Goal: Information Seeking & Learning: Learn about a topic

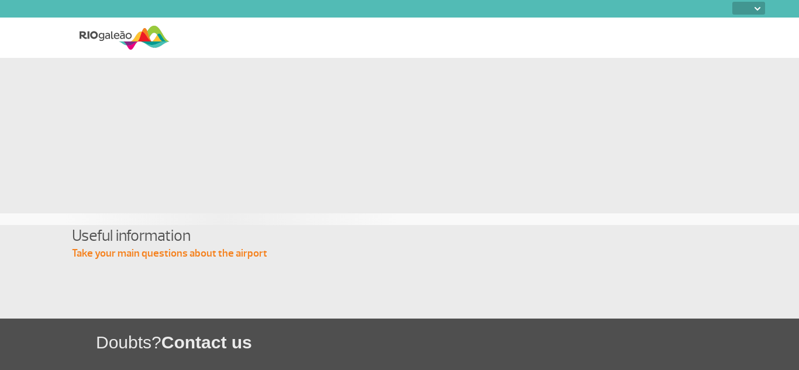
select select
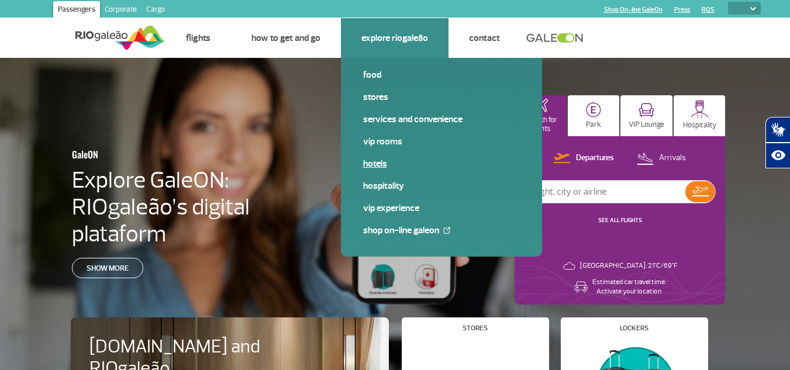
click at [375, 164] on link "Hotels" at bounding box center [441, 163] width 157 height 13
click at [395, 137] on link "VIP Rooms" at bounding box center [441, 141] width 157 height 13
click at [394, 211] on link "VIP Experience" at bounding box center [441, 208] width 157 height 13
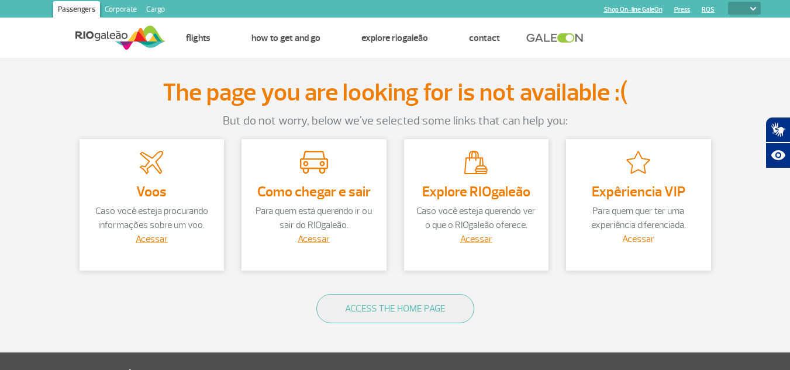
click at [637, 241] on link "Acessar" at bounding box center [638, 239] width 32 height 12
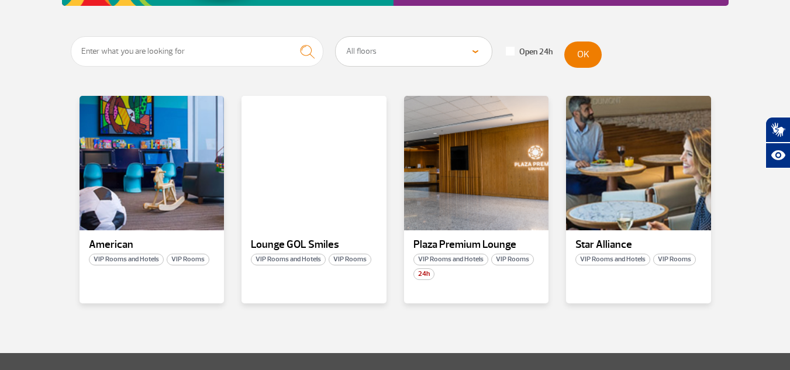
scroll to position [234, 0]
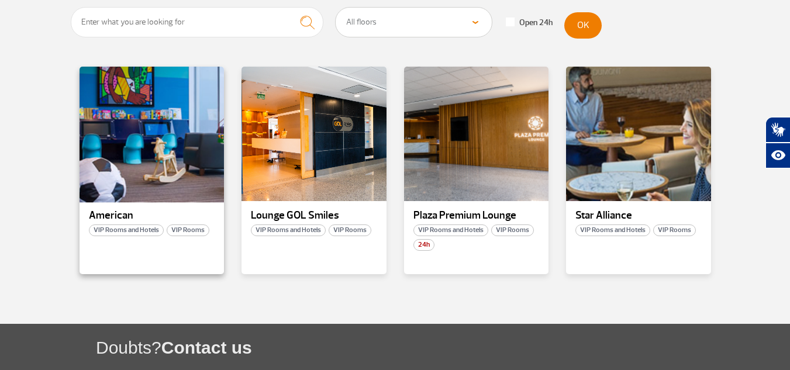
click at [139, 147] on div at bounding box center [151, 133] width 147 height 137
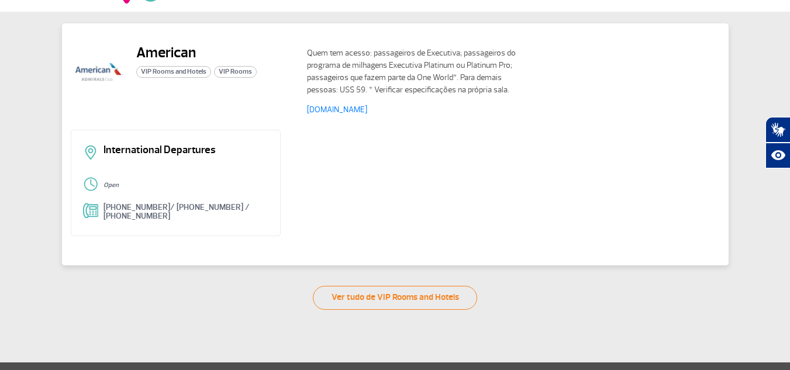
scroll to position [26, 0]
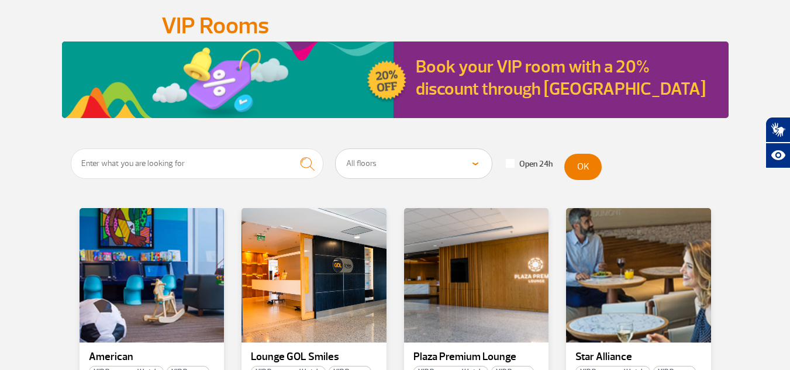
scroll to position [234, 0]
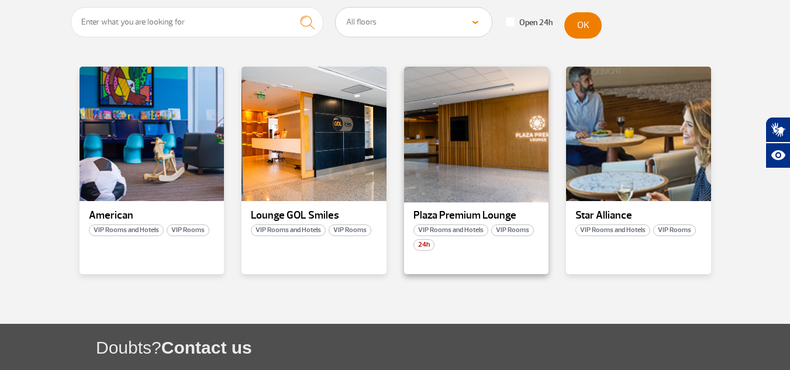
click at [446, 179] on div at bounding box center [475, 133] width 147 height 137
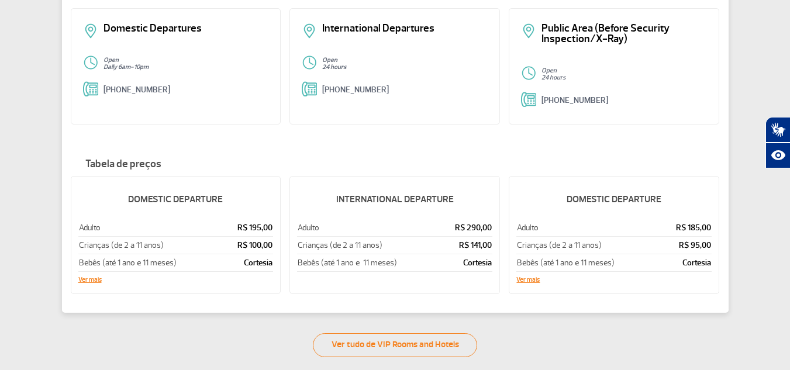
scroll to position [119, 0]
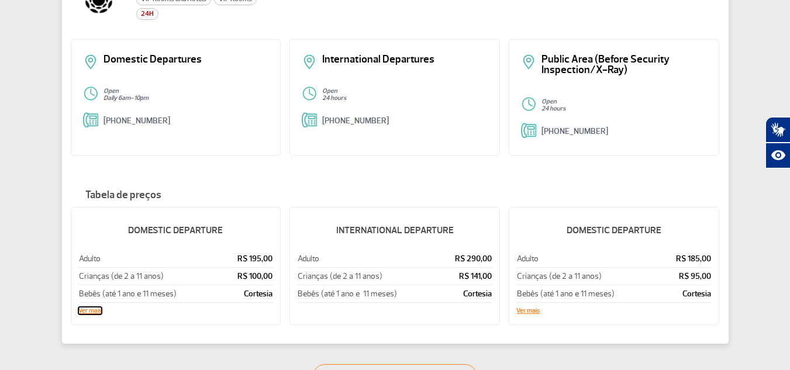
click at [87, 308] on button "Ver mais" at bounding box center [89, 311] width 23 height 7
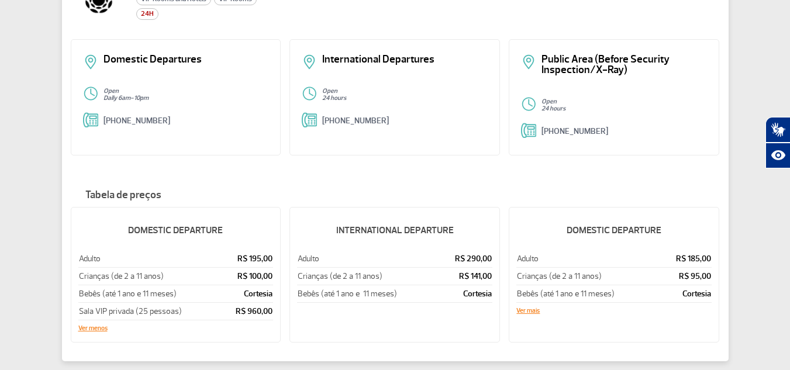
click at [188, 232] on h5 "DOMESTIC DEPARTURE" at bounding box center [175, 230] width 195 height 30
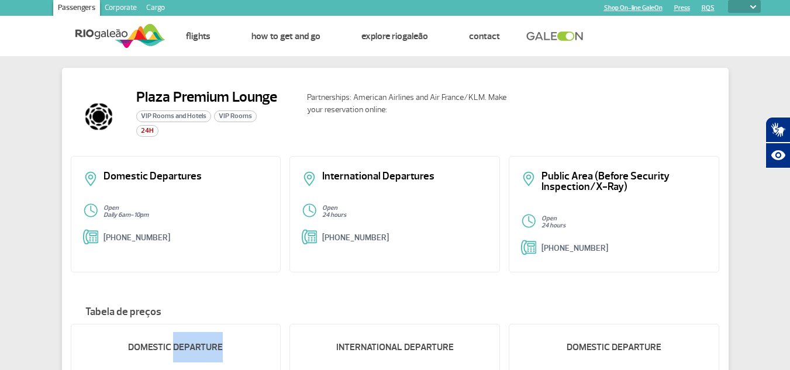
scroll to position [0, 0]
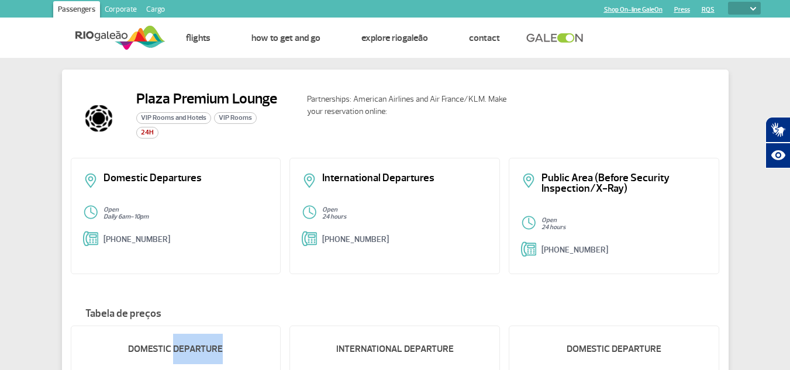
drag, startPoint x: 88, startPoint y: 32, endPoint x: 123, endPoint y: 33, distance: 34.5
click at [88, 32] on img at bounding box center [120, 37] width 90 height 29
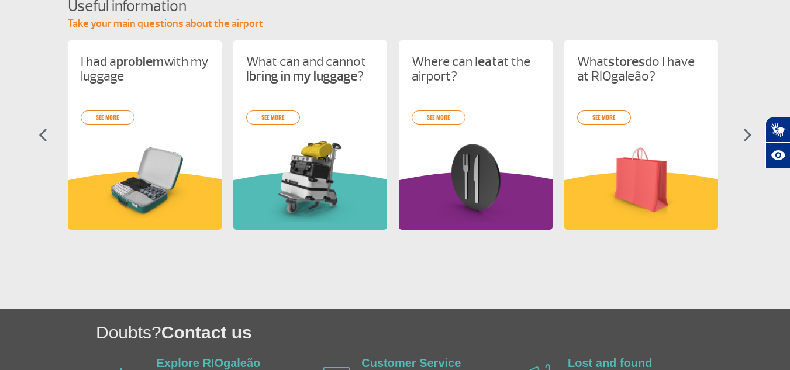
scroll to position [627, 0]
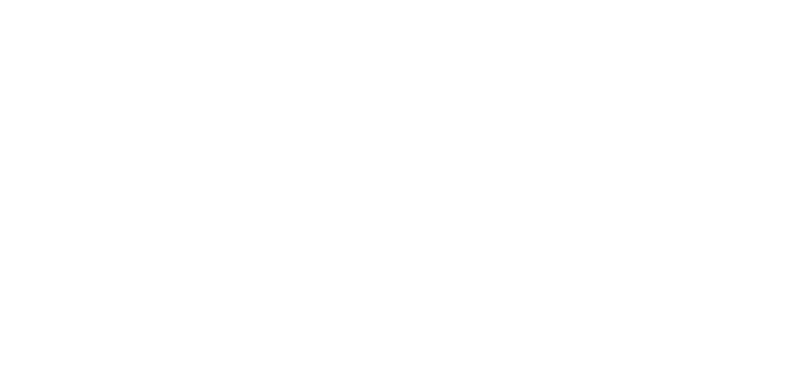
select select
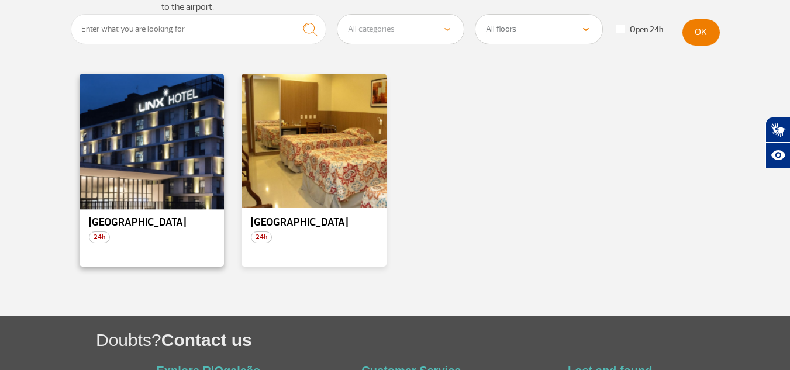
scroll to position [175, 0]
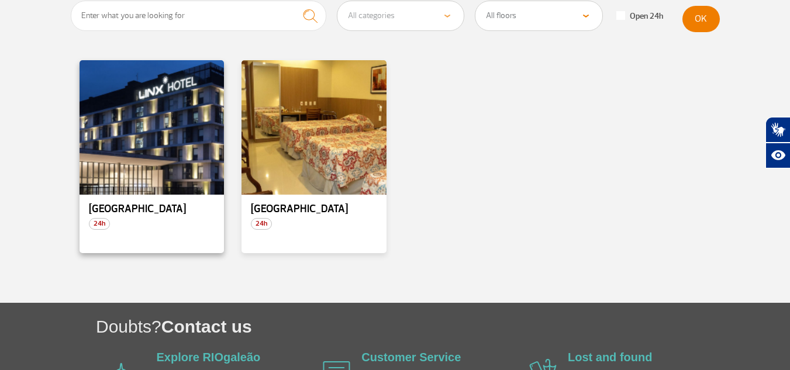
click at [175, 226] on div "Linx Hotel 24h" at bounding box center [152, 156] width 145 height 193
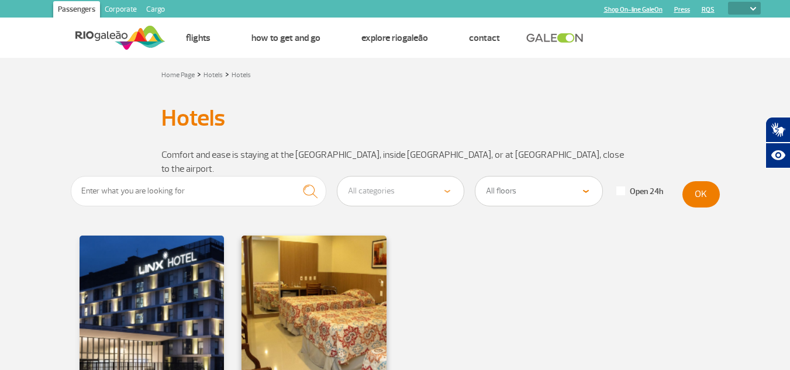
click at [289, 287] on div at bounding box center [313, 302] width 147 height 137
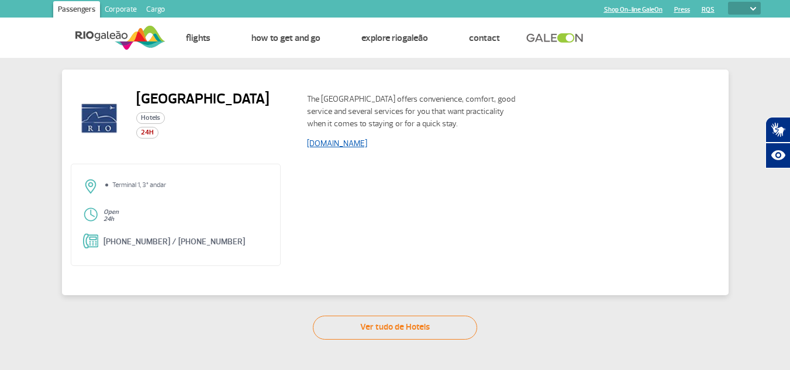
click at [367, 144] on link "www.rioaeroportohotel.com.br" at bounding box center [337, 144] width 60 height 10
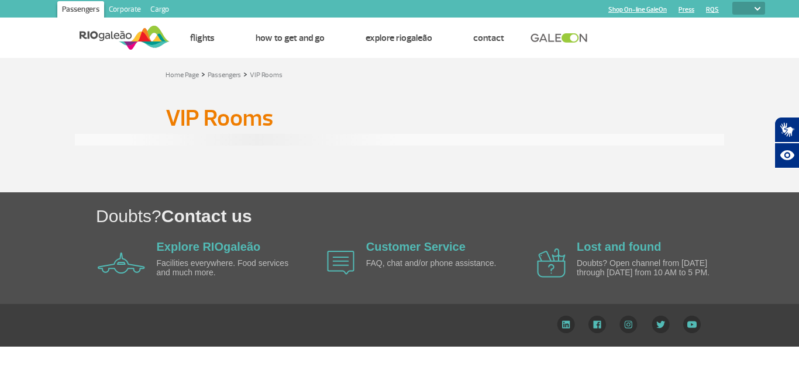
select select
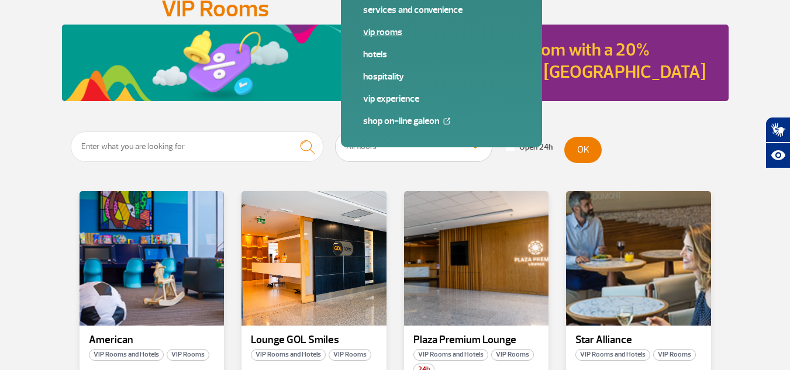
scroll to position [234, 0]
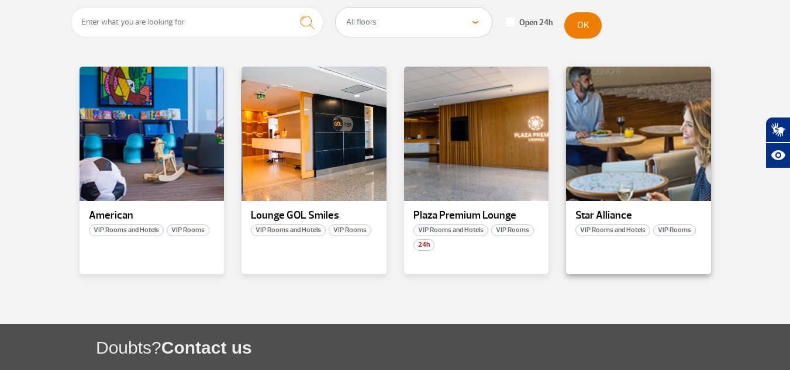
click at [619, 216] on p "Star Alliance" at bounding box center [638, 216] width 126 height 12
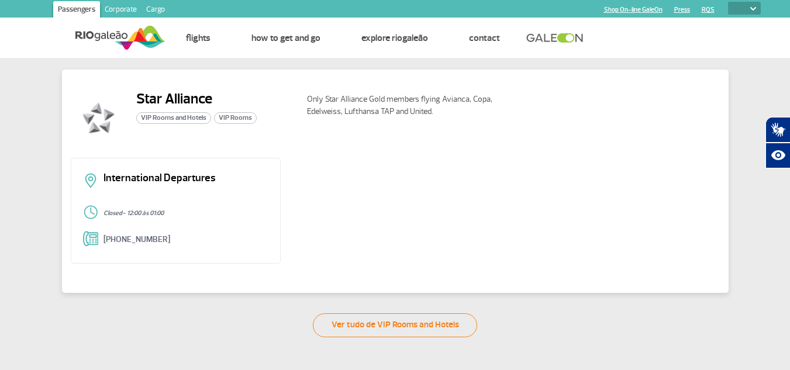
click at [203, 202] on div "International Departures Closed - 12:00 às 01:00 +55 (21) 3398-4121" at bounding box center [176, 211] width 210 height 106
click at [399, 332] on link "Ver tudo de VIP Rooms and Hotels" at bounding box center [395, 325] width 164 height 24
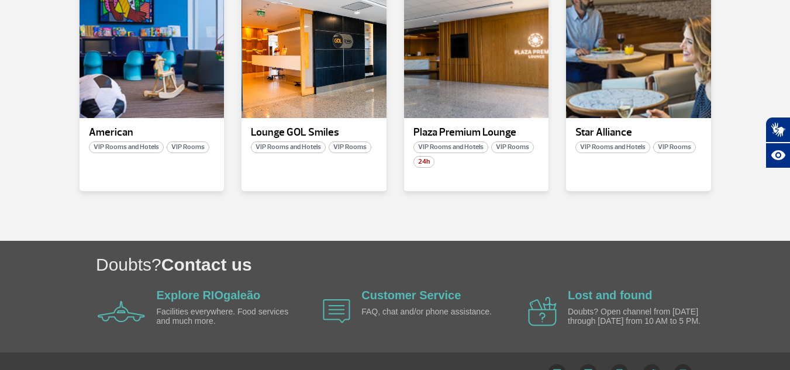
scroll to position [317, 0]
click at [360, 125] on div "Lounge GOL Smiles VIP Rooms and Hotels VIP Rooms" at bounding box center [313, 87] width 145 height 208
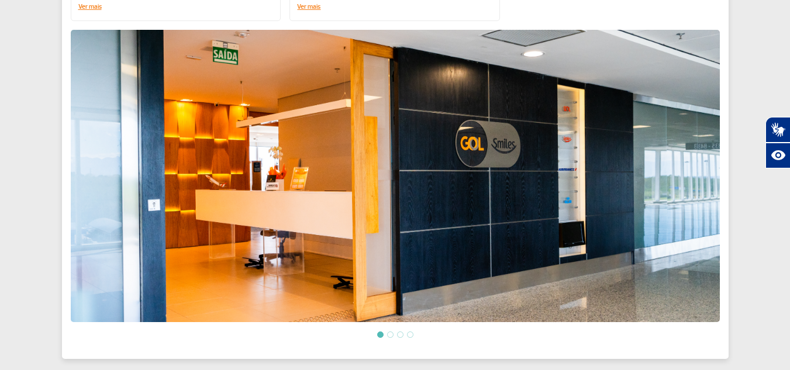
scroll to position [393, 0]
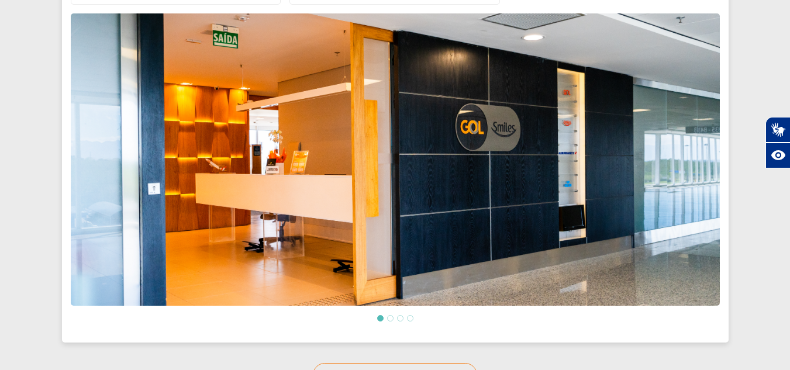
click at [661, 171] on img at bounding box center [395, 159] width 649 height 292
click at [701, 129] on img at bounding box center [395, 159] width 649 height 292
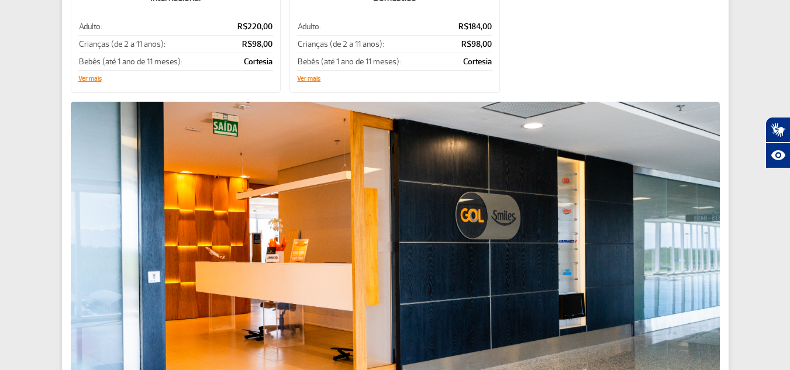
scroll to position [218, 0]
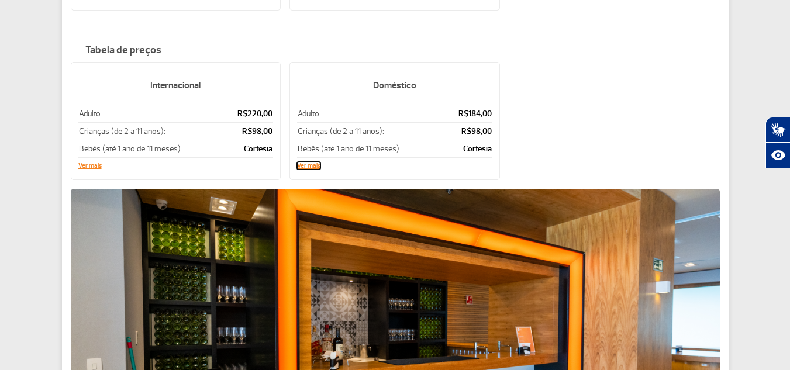
click at [320, 164] on button "Ver mais" at bounding box center [308, 166] width 23 height 7
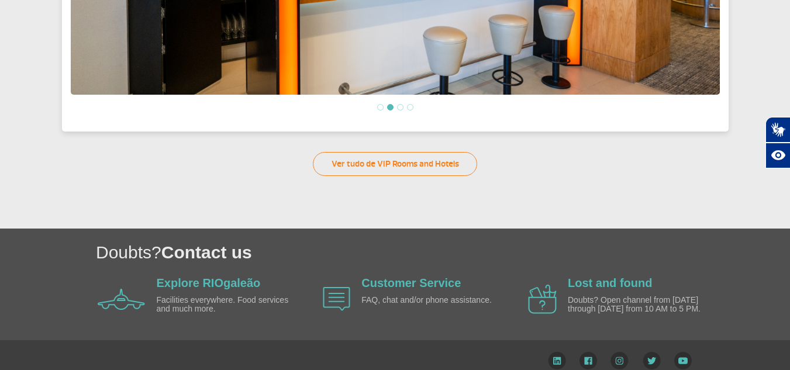
scroll to position [664, 0]
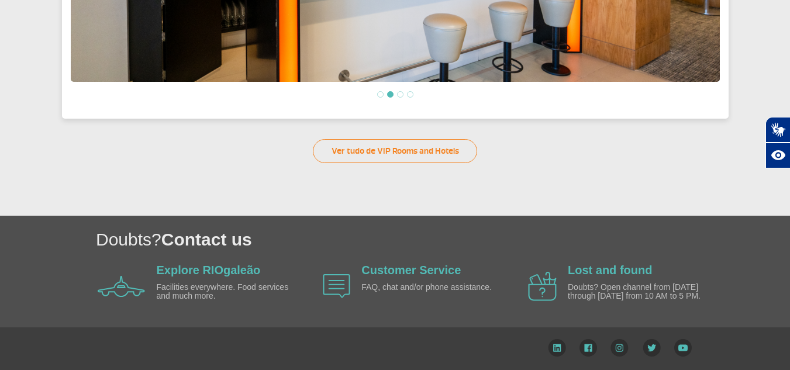
click at [399, 94] on li at bounding box center [400, 94] width 6 height 6
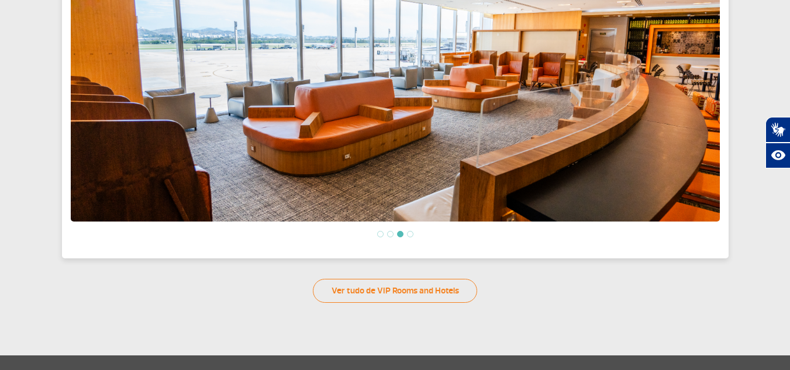
scroll to position [488, 0]
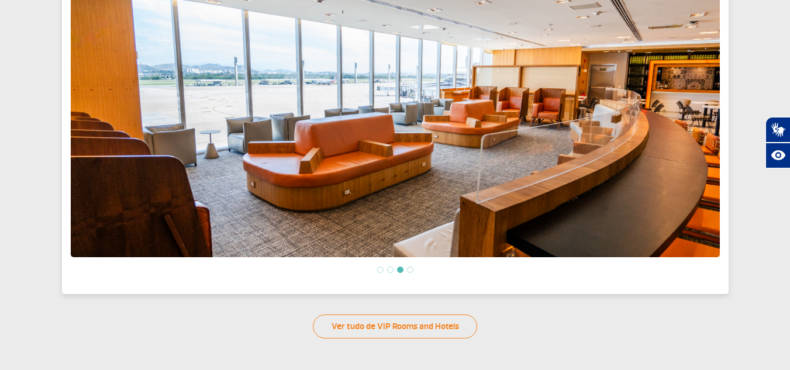
click at [412, 271] on li at bounding box center [410, 270] width 6 height 6
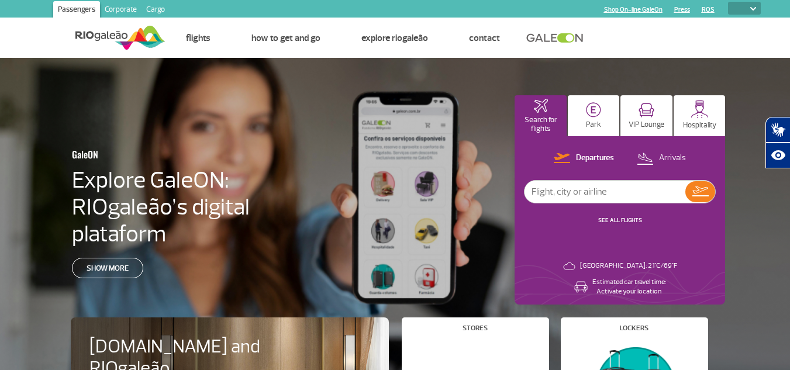
click at [747, 9] on select "PT ENG ESP" at bounding box center [744, 8] width 33 height 13
select select "pt-BR"
click at [728, 2] on select "PT ENG ESP" at bounding box center [744, 8] width 33 height 13
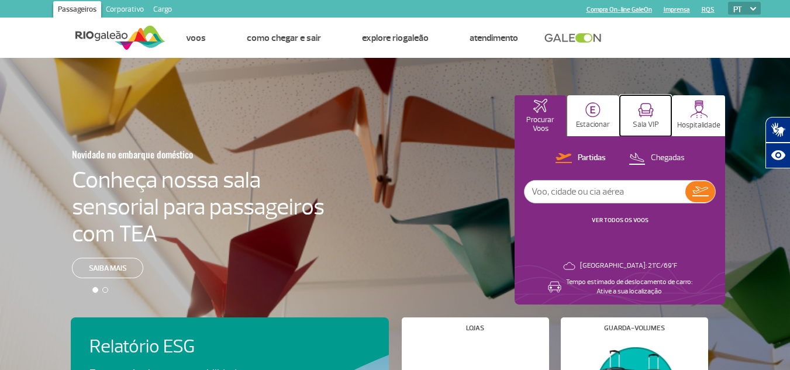
click at [654, 122] on p "Sala VIP" at bounding box center [646, 124] width 26 height 9
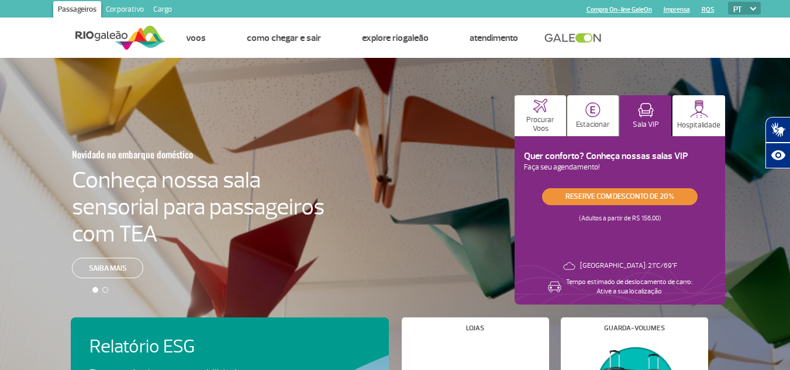
click at [615, 198] on link "Reserve com desconto de 20%" at bounding box center [620, 196] width 156 height 17
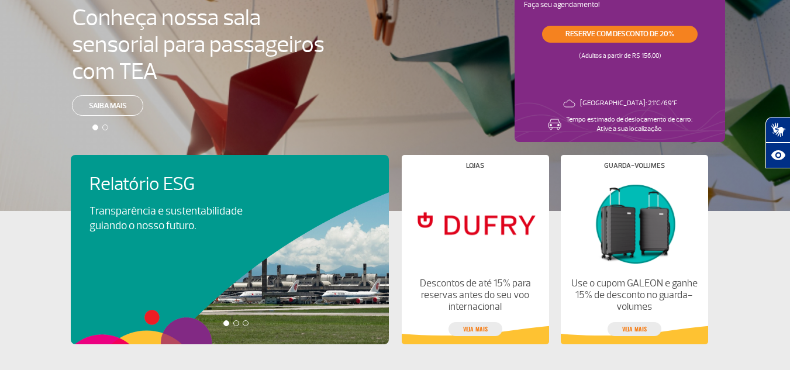
scroll to position [58, 0]
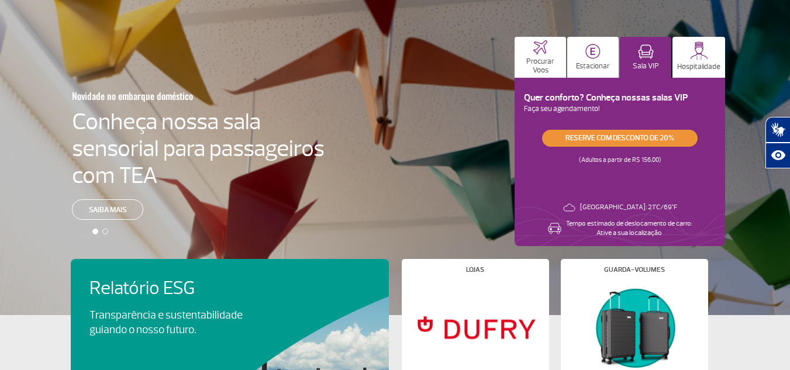
click at [617, 137] on link "Reserve com desconto de 20%" at bounding box center [620, 138] width 156 height 17
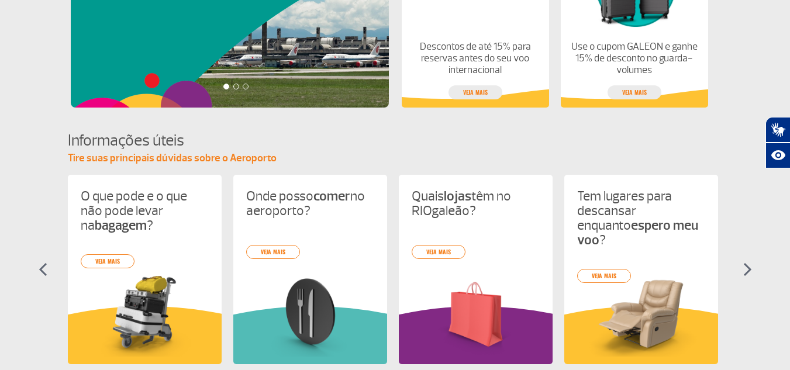
scroll to position [409, 0]
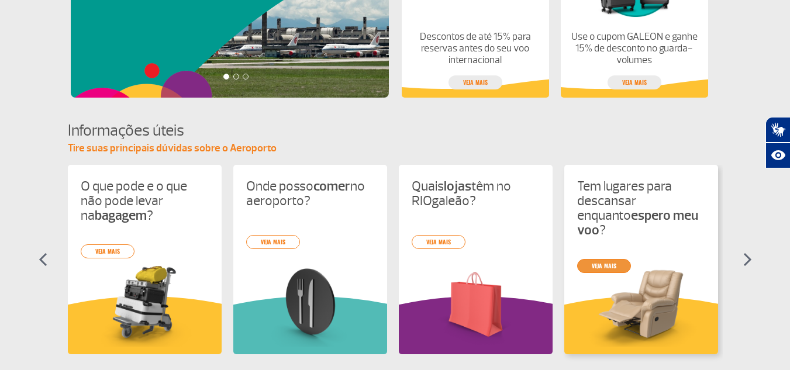
click at [610, 253] on div "O que pode e o que não pode levar na bagagem ? veja mais Onde posso comer no ae…" at bounding box center [395, 270] width 655 height 210
click at [619, 259] on link "veja mais" at bounding box center [604, 266] width 54 height 14
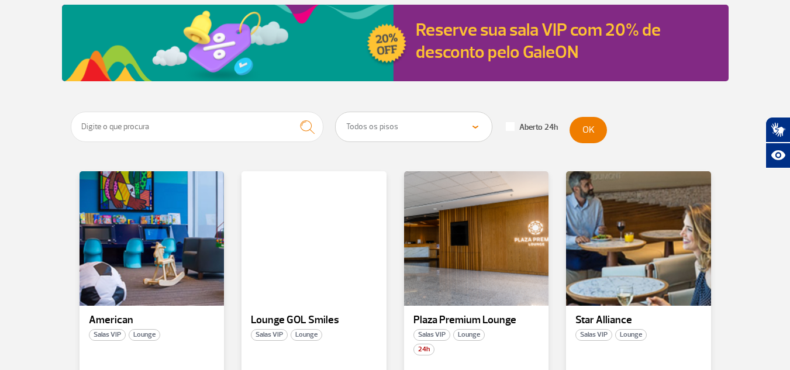
scroll to position [201, 0]
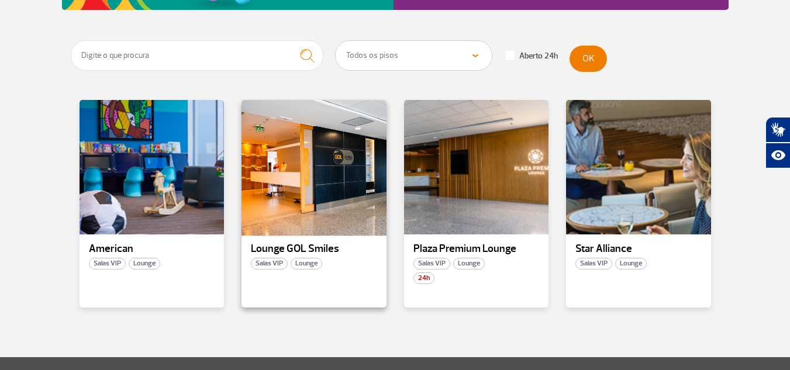
click at [339, 163] on div at bounding box center [313, 167] width 147 height 137
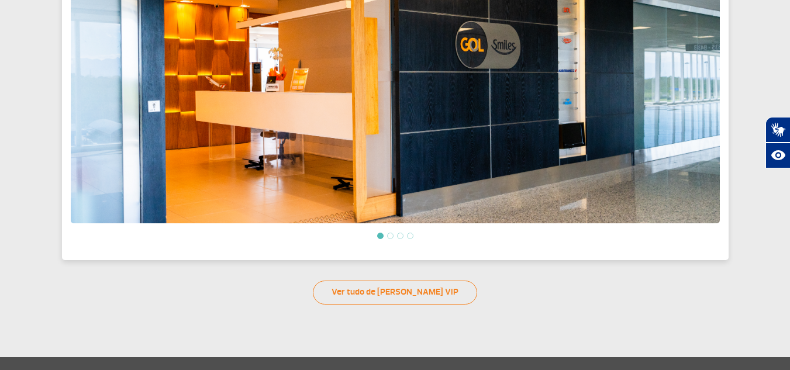
scroll to position [472, 0]
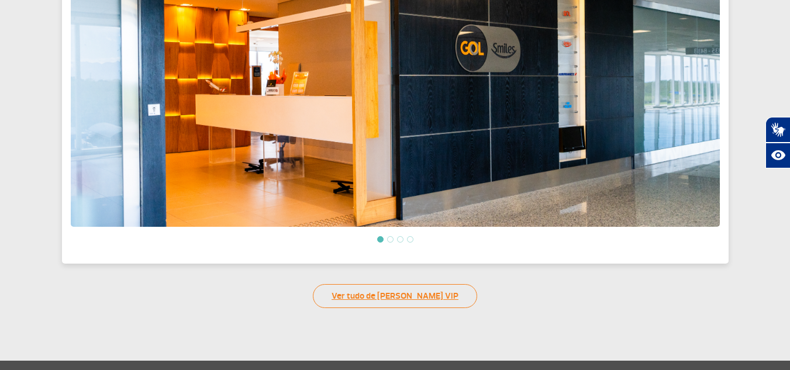
click at [383, 291] on link "Ver tudo de [PERSON_NAME] VIP" at bounding box center [395, 296] width 164 height 24
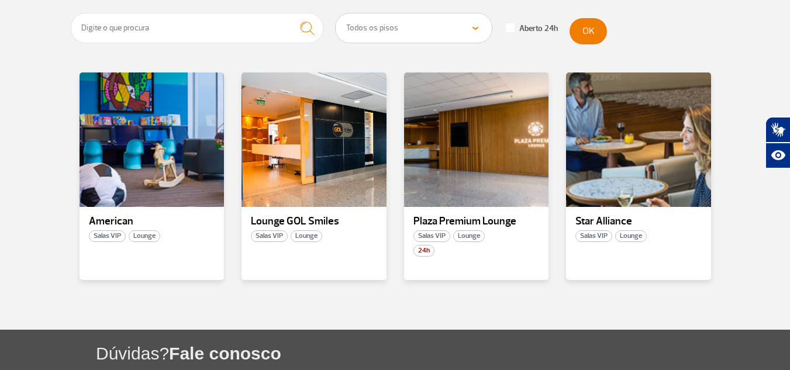
scroll to position [234, 0]
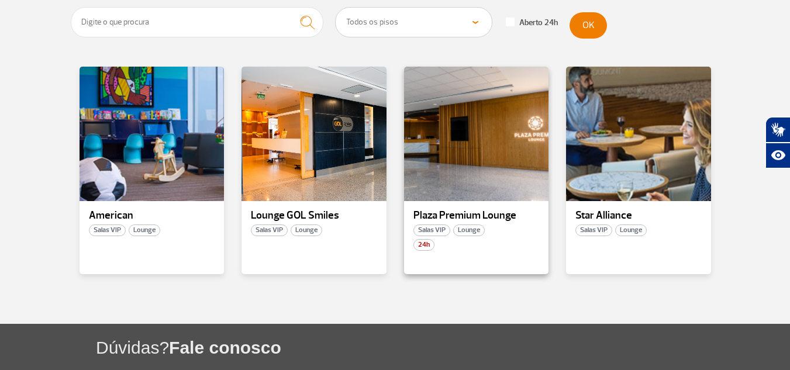
click at [484, 239] on div "24h" at bounding box center [476, 245] width 145 height 12
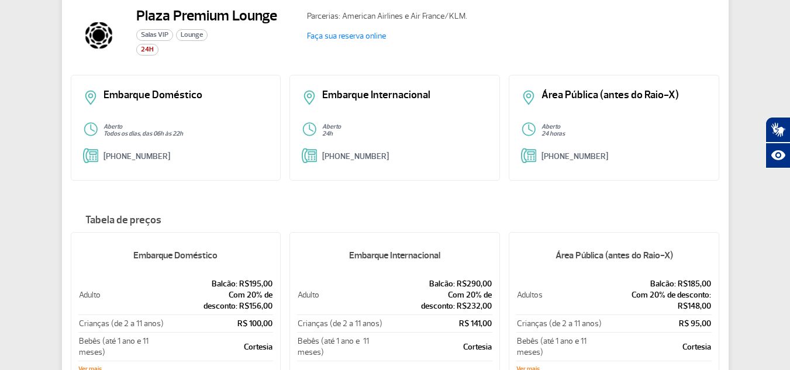
scroll to position [141, 0]
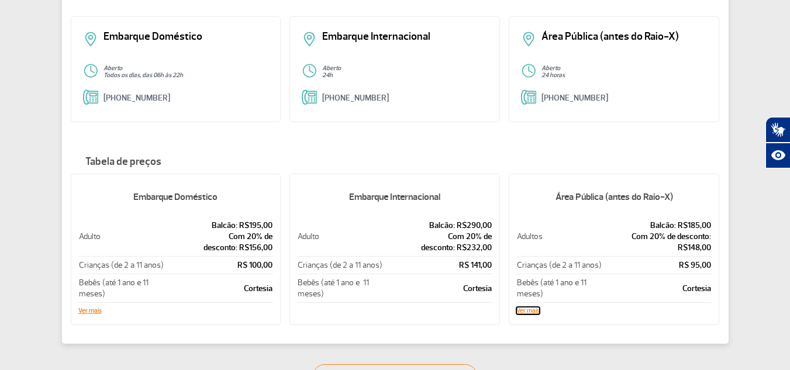
click at [526, 308] on button "Ver mais" at bounding box center [527, 311] width 23 height 7
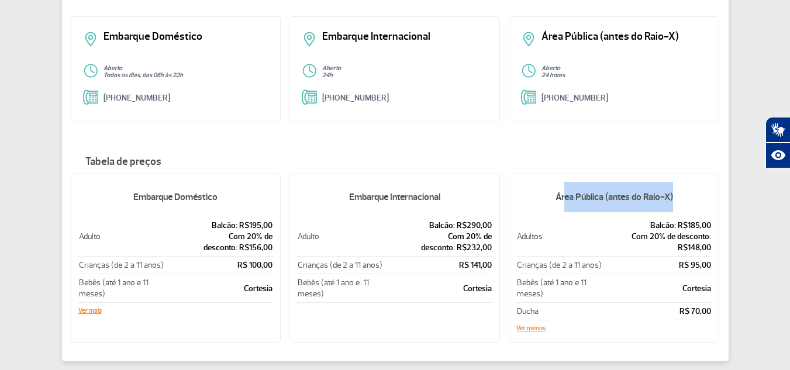
drag, startPoint x: 565, startPoint y: 196, endPoint x: 681, endPoint y: 195, distance: 115.8
click at [681, 195] on h5 "Área Pública (antes do Raio-X)" at bounding box center [613, 197] width 195 height 30
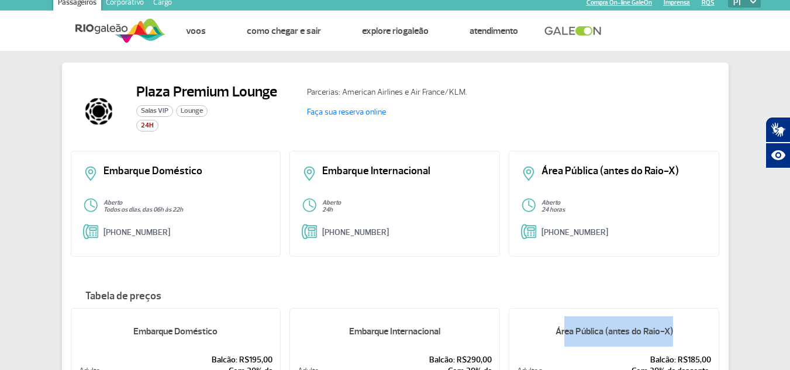
scroll to position [0, 0]
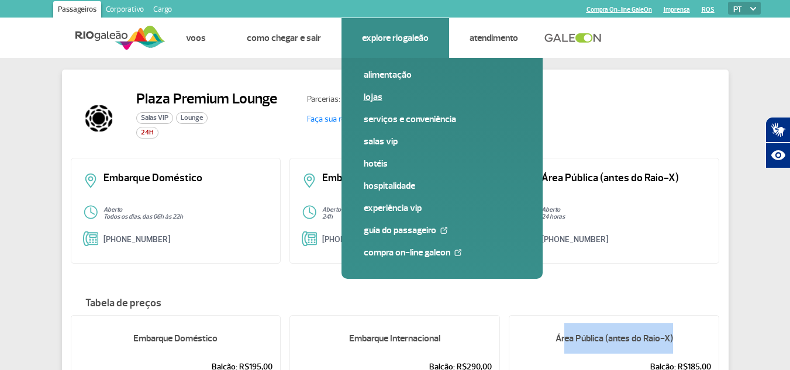
click at [375, 101] on link "Lojas" at bounding box center [442, 97] width 157 height 13
click at [385, 120] on link "Serviços e Conveniência" at bounding box center [442, 119] width 157 height 13
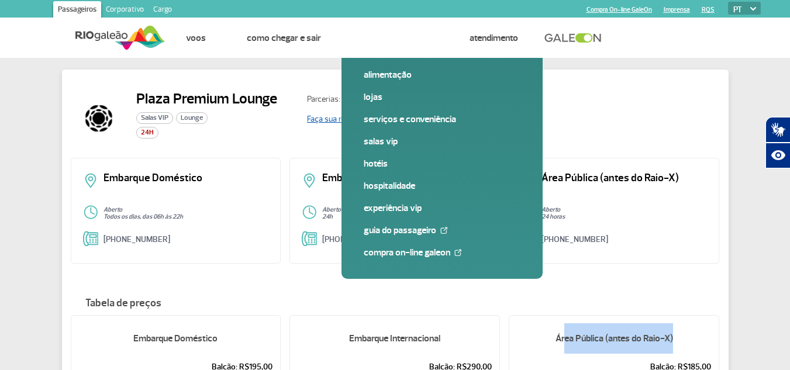
click at [323, 117] on link "Faça sua reserva online" at bounding box center [346, 119] width 79 height 10
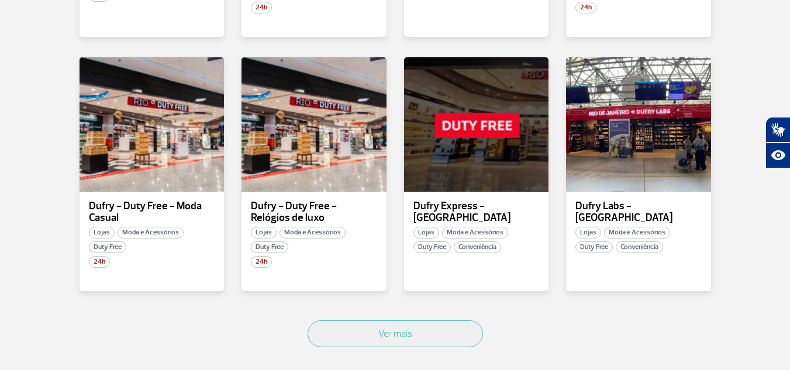
scroll to position [702, 0]
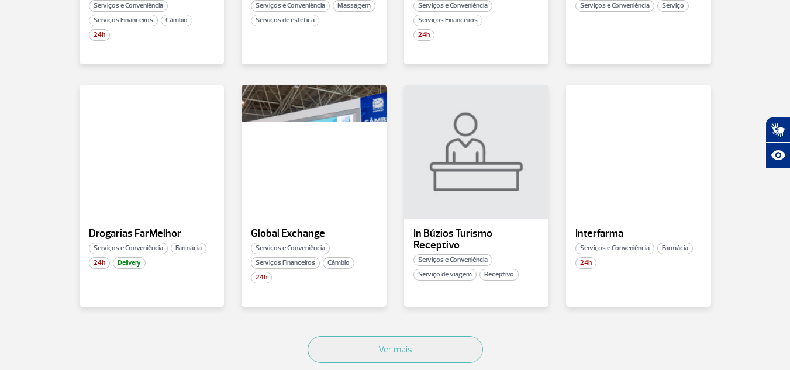
scroll to position [643, 0]
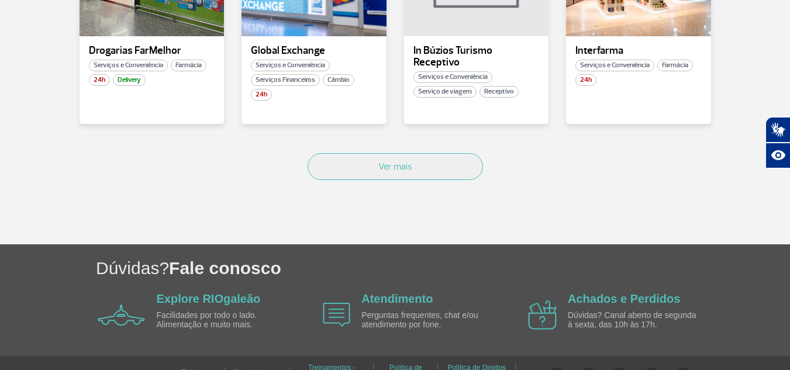
click at [379, 153] on button "Ver mais" at bounding box center [395, 166] width 175 height 27
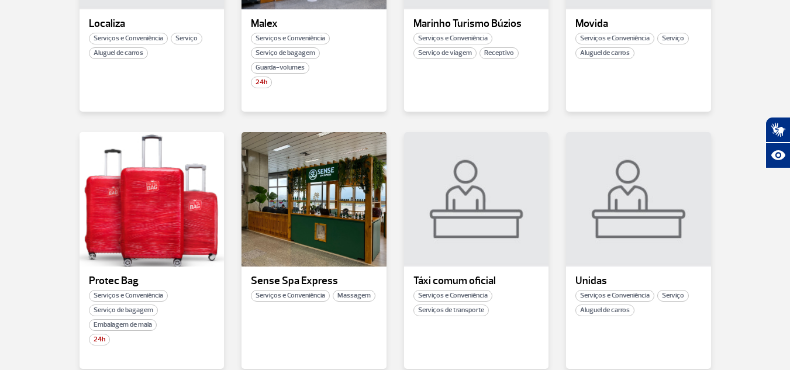
scroll to position [1154, 0]
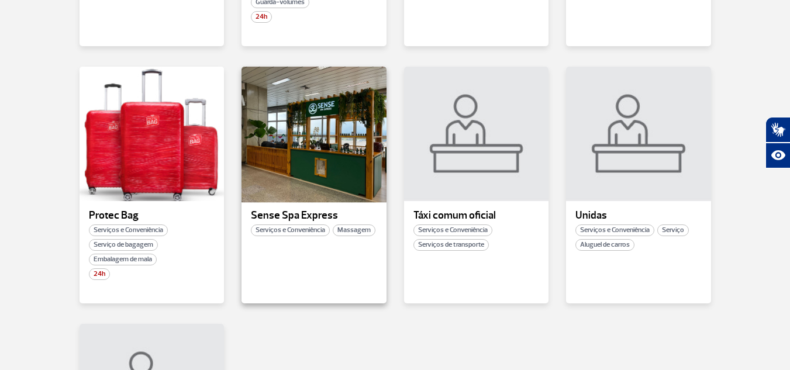
click at [350, 173] on div at bounding box center [313, 133] width 147 height 137
